Goal: Find specific page/section: Find specific page/section

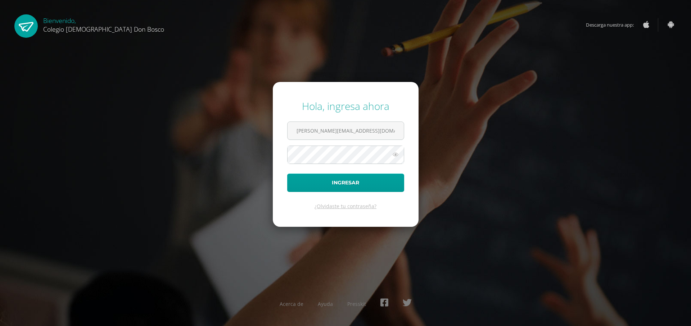
type input "[PERSON_NAME][EMAIL_ADDRESS][DOMAIN_NAME]"
click at [287, 174] on button "Ingresar" at bounding box center [345, 183] width 117 height 18
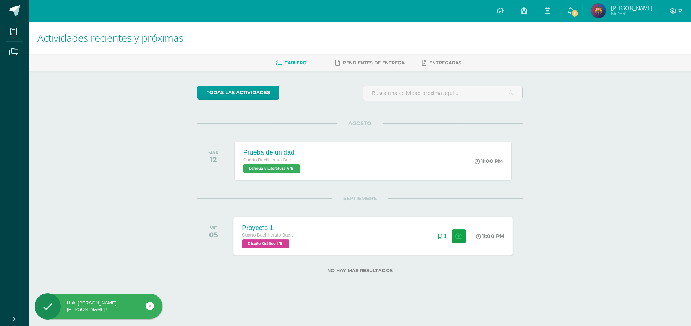
click at [370, 238] on div "Proyecto 1 Cuarto Bachillerato Bachillerato en CCLL con Orientación en Diseño G…" at bounding box center [373, 236] width 280 height 39
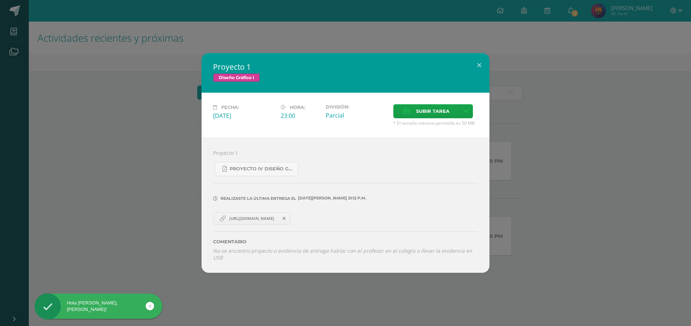
click at [248, 220] on span "https://drive.google.com/drive/folders/1tzVdBZUMR9cUYuQDcWFc3fI9sKgCtQcI?usp=sh…" at bounding box center [252, 219] width 52 height 6
click at [475, 63] on button at bounding box center [479, 65] width 21 height 24
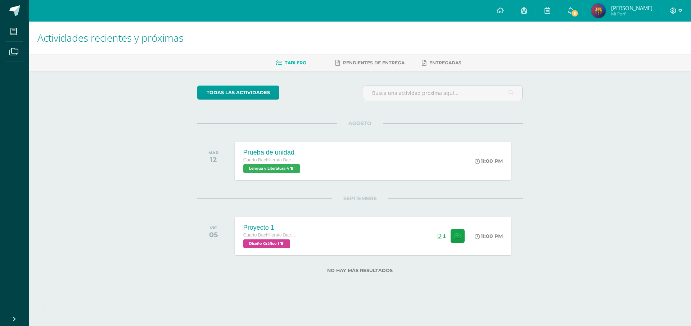
click at [678, 13] on span at bounding box center [676, 11] width 12 height 8
click at [656, 50] on span "Cerrar sesión" at bounding box center [658, 49] width 32 height 7
